Goal: Task Accomplishment & Management: Complete application form

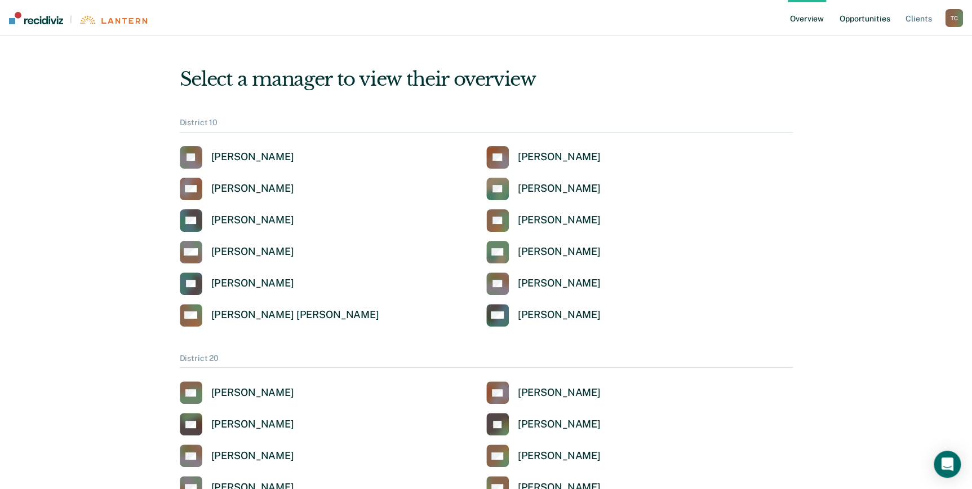
click at [858, 23] on link "Opportunities" at bounding box center [865, 18] width 55 height 36
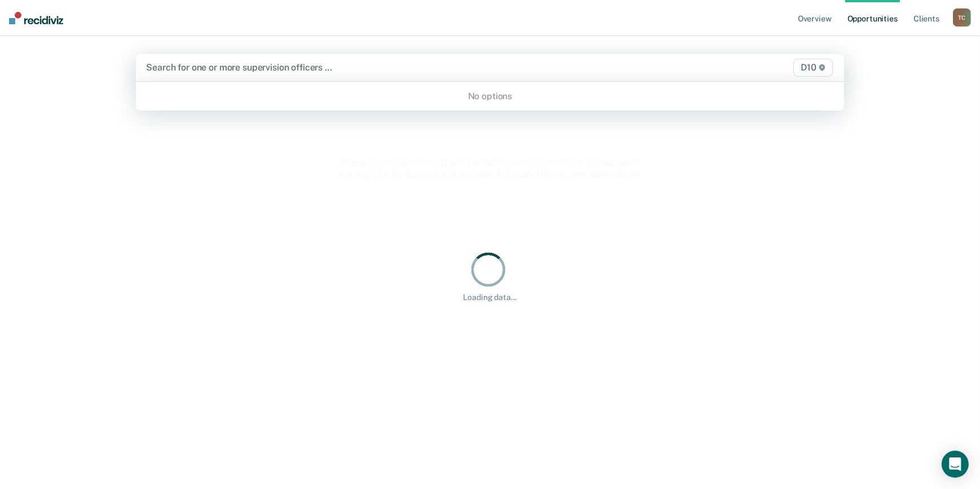
click at [242, 72] on div "Search for one or more supervision officers …" at bounding box center [386, 67] width 482 height 15
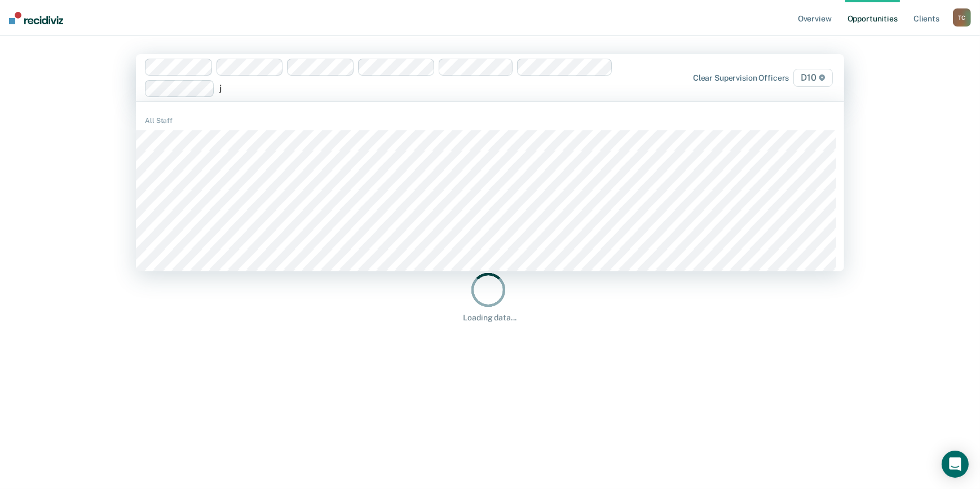
type input "jo"
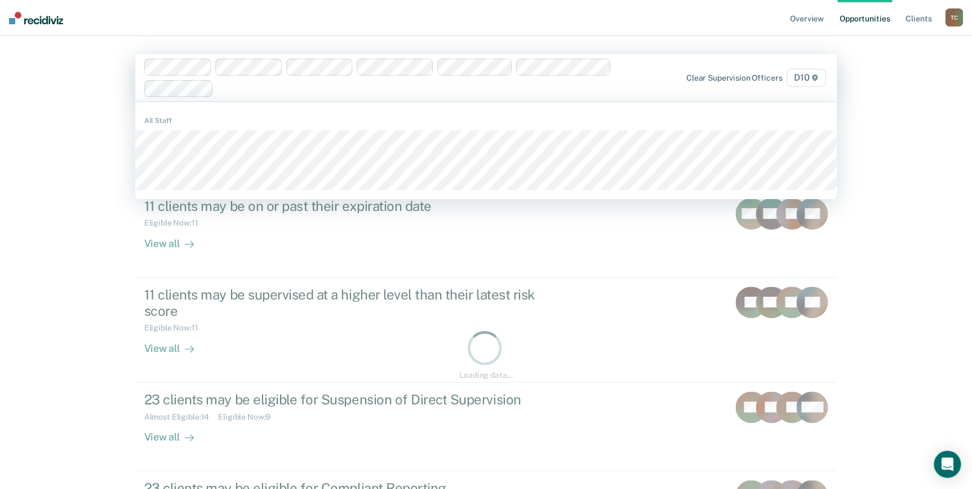
click at [761, 84] on div "Clear supervision officers D10" at bounding box center [725, 78] width 205 height 18
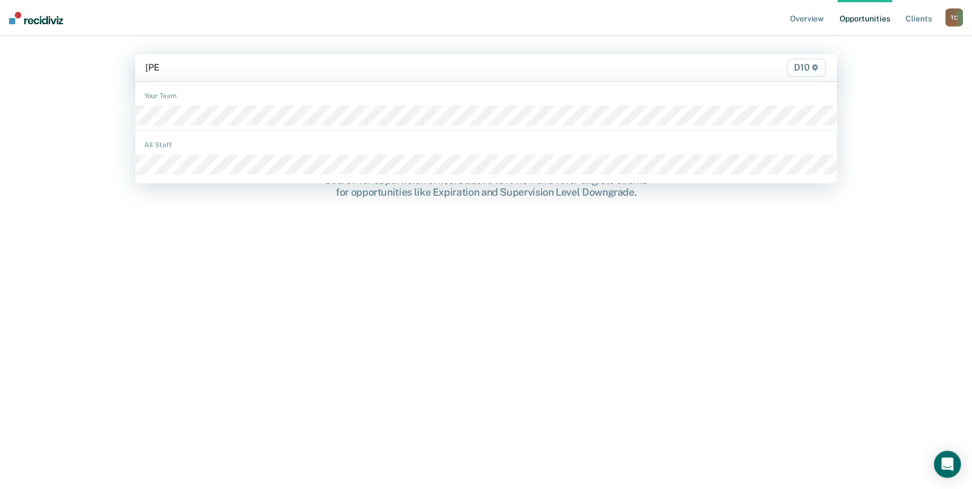
type input "[PERSON_NAME]"
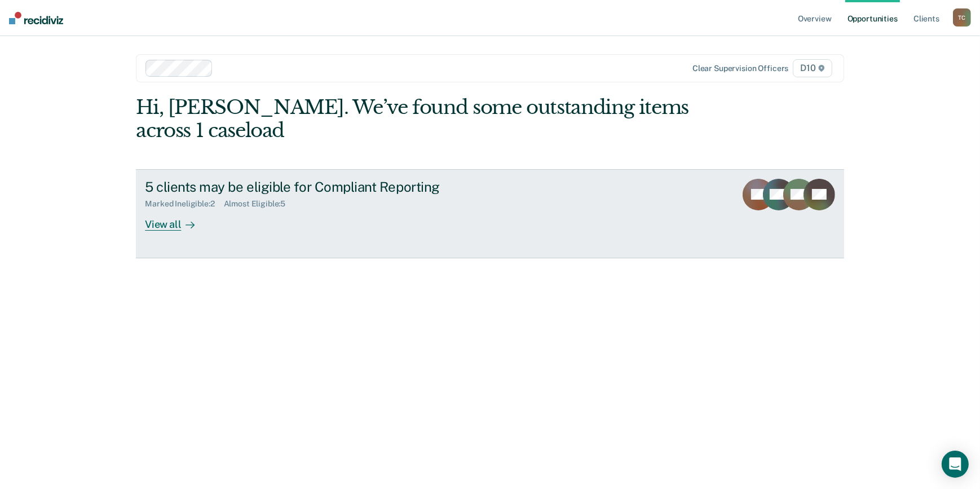
click at [170, 231] on link "5 clients may be eligible for Compliant Reporting Marked Ineligible : 2 Almost …" at bounding box center [490, 213] width 708 height 89
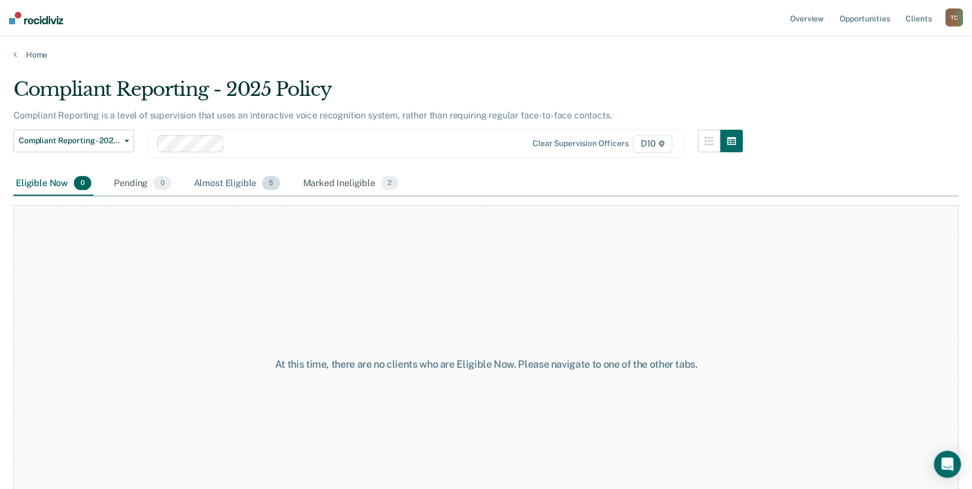
click at [236, 183] on div "Almost Eligible 5" at bounding box center [237, 183] width 91 height 25
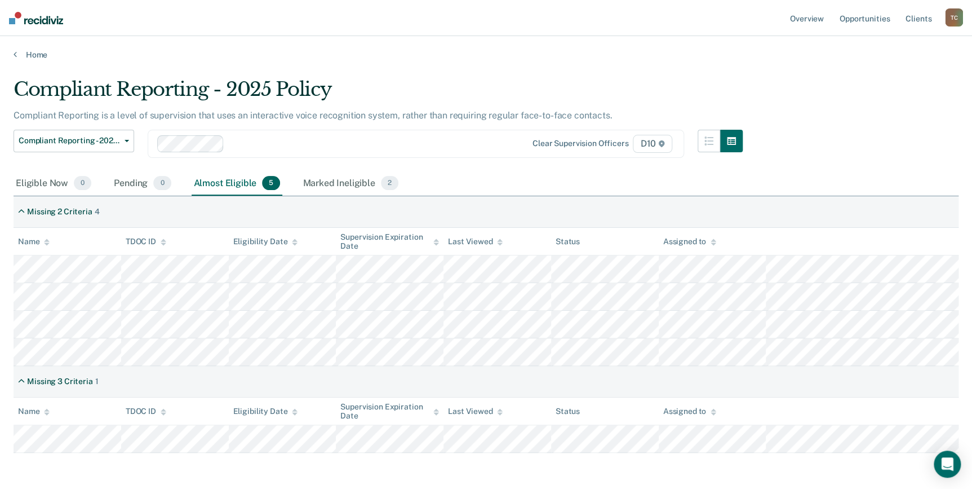
scroll to position [44, 0]
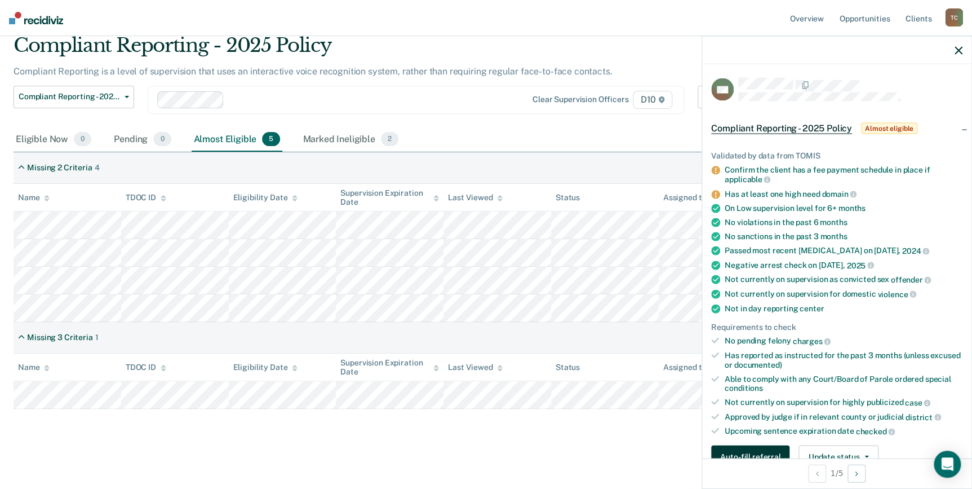
click at [741, 445] on button "Auto-fill referral" at bounding box center [750, 456] width 78 height 23
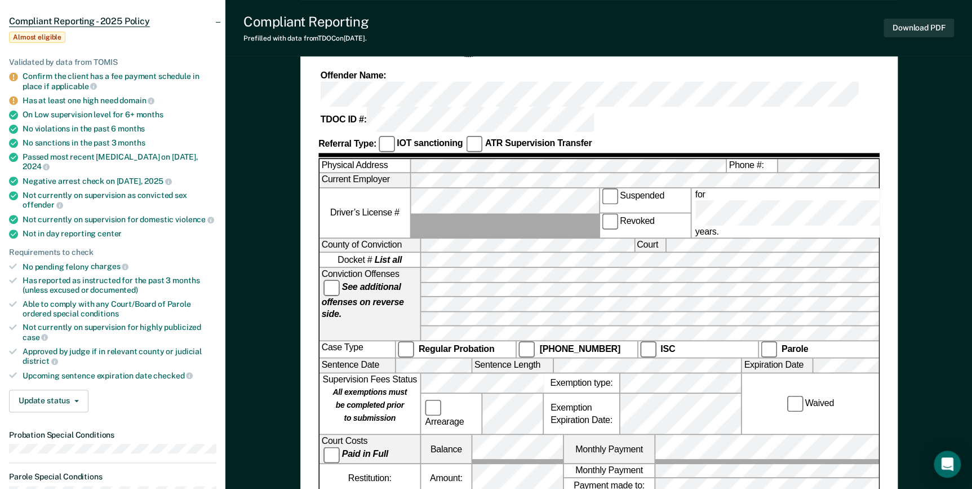
scroll to position [102, 0]
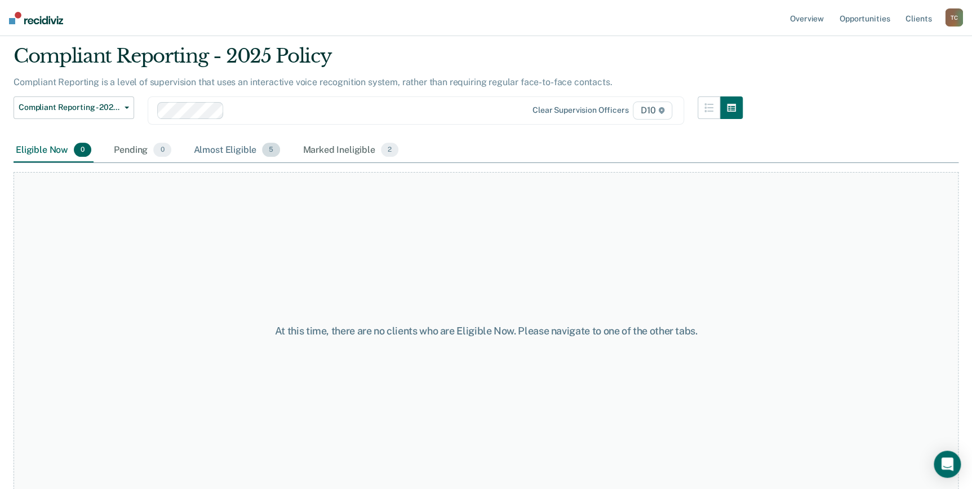
click at [218, 148] on div "Almost Eligible 5" at bounding box center [237, 150] width 91 height 25
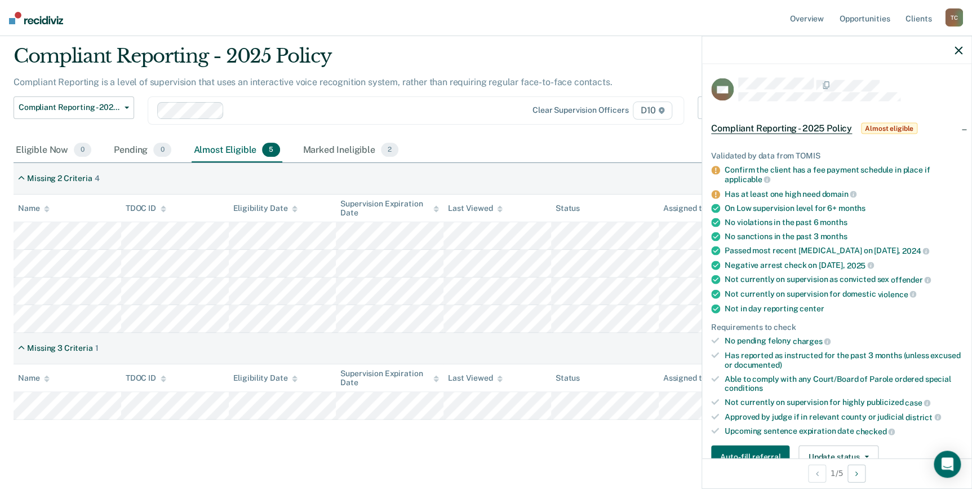
click at [958, 49] on icon "button" at bounding box center [959, 50] width 8 height 8
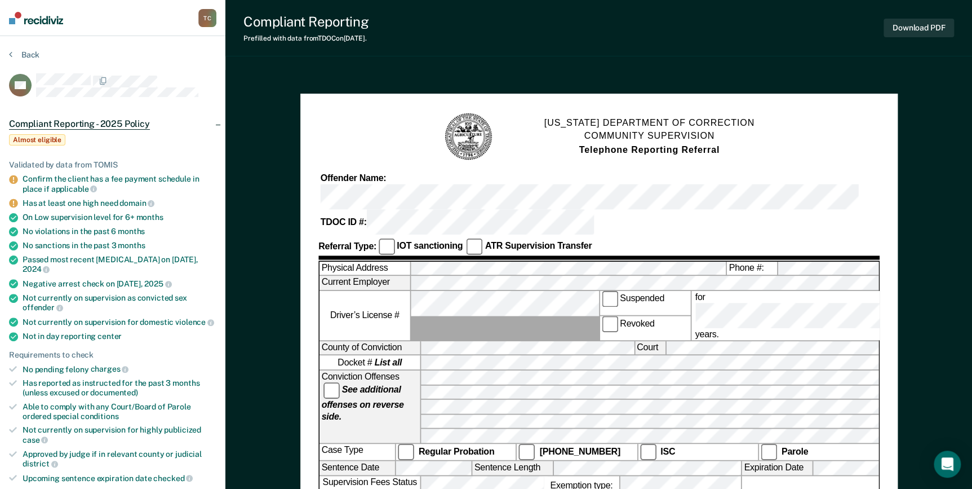
click at [15, 52] on button "Back" at bounding box center [24, 55] width 30 height 10
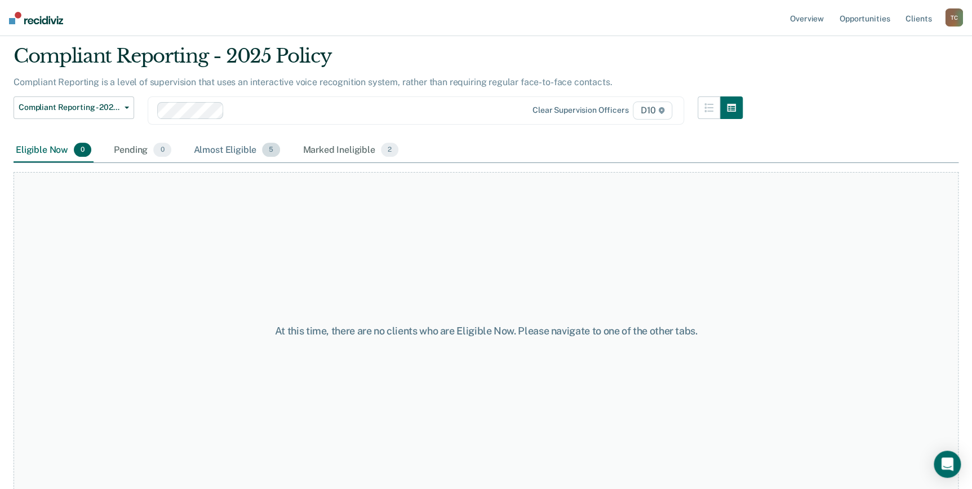
click at [214, 144] on div "Almost Eligible 5" at bounding box center [237, 150] width 91 height 25
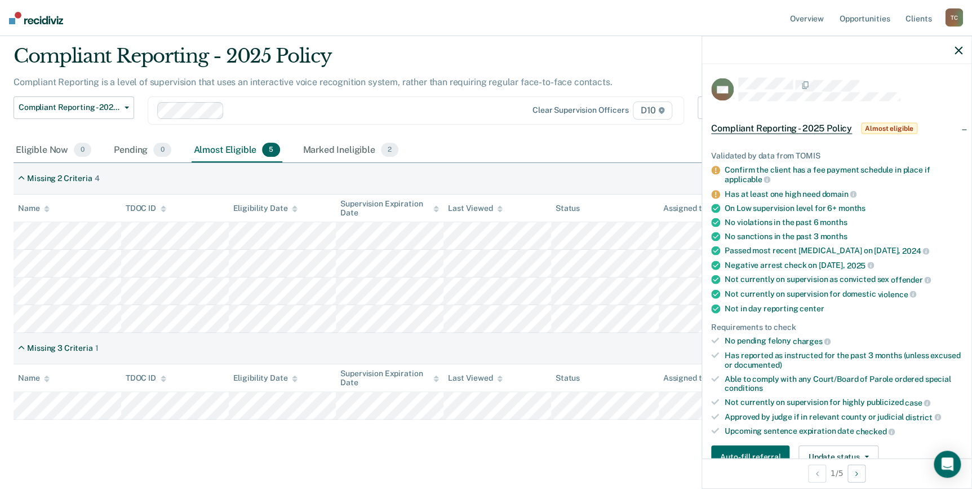
click at [961, 42] on div at bounding box center [836, 50] width 269 height 28
click at [961, 45] on button "button" at bounding box center [959, 50] width 8 height 10
